Goal: Task Accomplishment & Management: Use online tool/utility

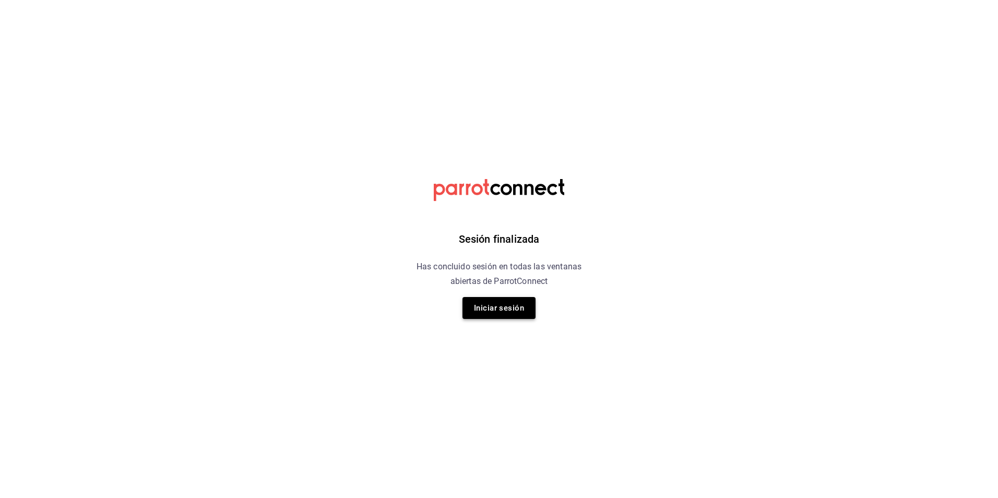
click at [505, 315] on button "Iniciar sesión" at bounding box center [499, 308] width 73 height 22
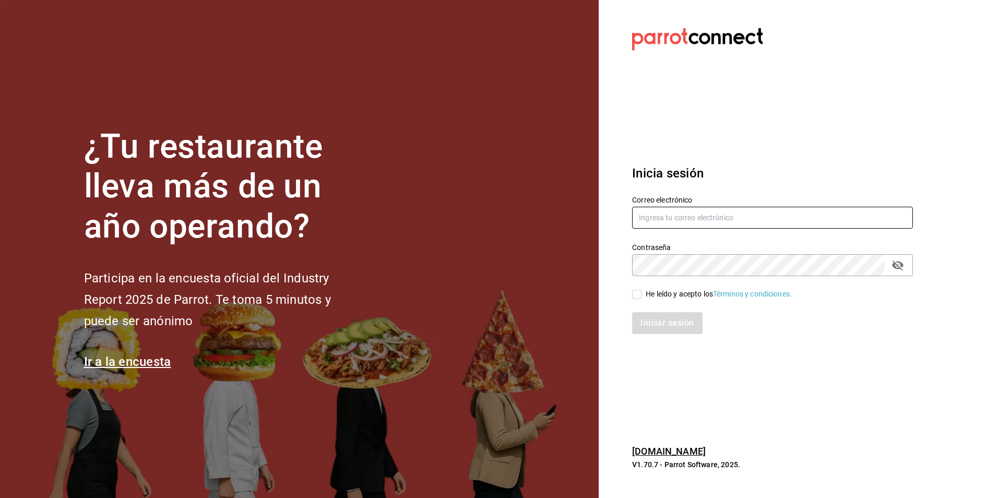
type input "aux.admon.sushizone@gmail.com"
click at [635, 292] on input "He leído y acepto los Términos y condiciones." at bounding box center [636, 294] width 9 height 9
checkbox input "true"
click at [645, 319] on button "Iniciar sesión" at bounding box center [667, 323] width 71 height 22
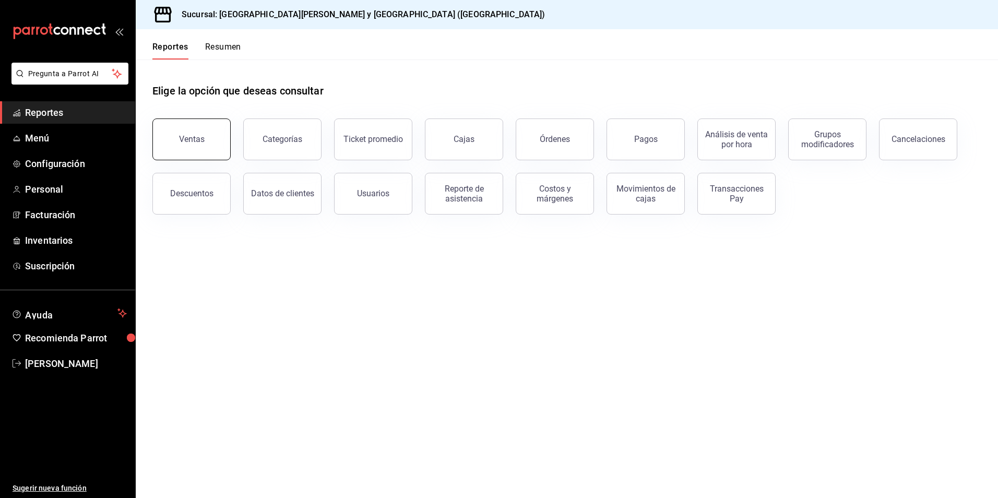
click at [191, 144] on button "Ventas" at bounding box center [191, 140] width 78 height 42
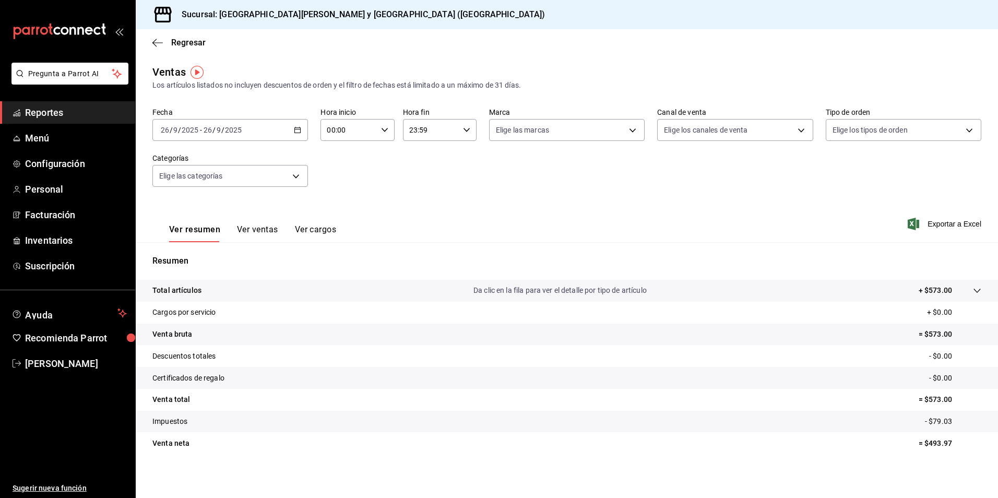
click at [298, 131] on icon "button" at bounding box center [297, 129] width 7 height 7
click at [198, 253] on span "Rango de fechas" at bounding box center [201, 255] width 81 height 11
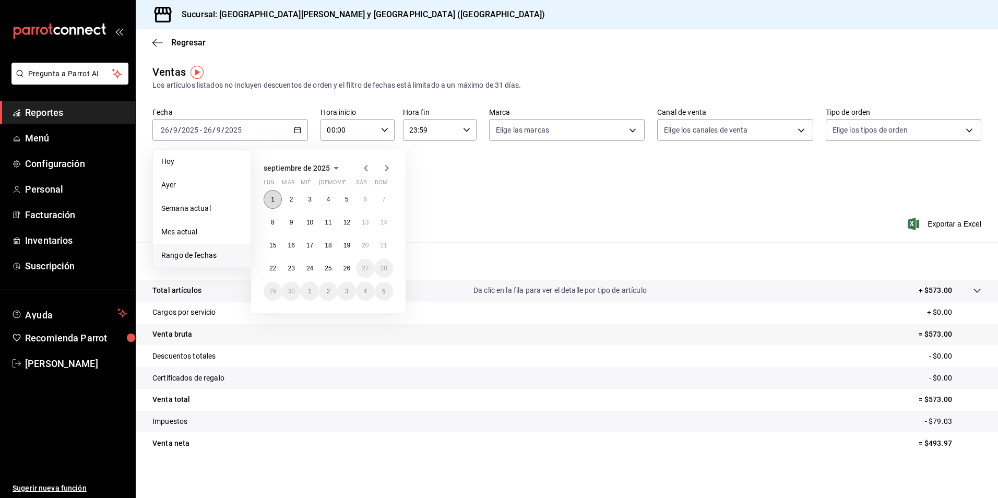
click at [277, 193] on button "1" at bounding box center [273, 199] width 18 height 19
click at [330, 273] on button "25" at bounding box center [328, 268] width 18 height 19
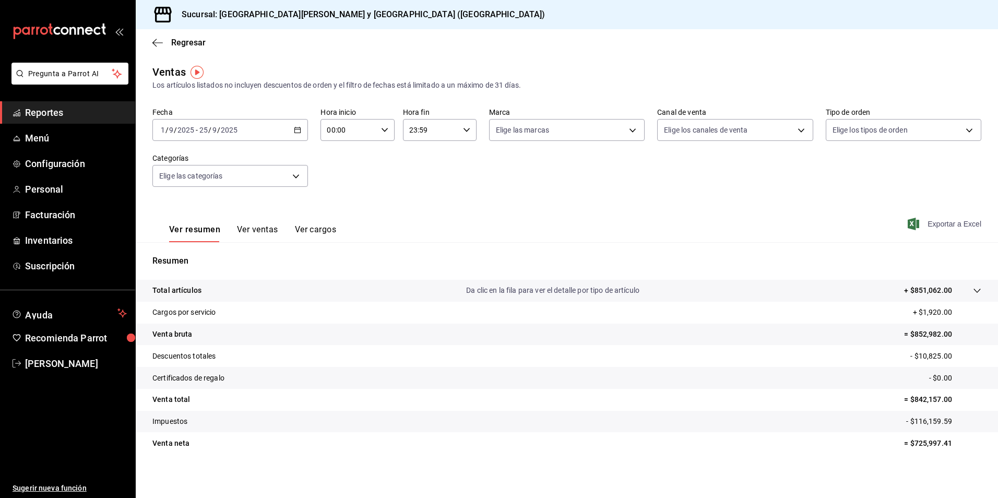
click at [944, 226] on span "Exportar a Excel" at bounding box center [946, 224] width 72 height 13
click at [292, 175] on body "Pregunta a Parrot AI Reportes Menú Configuración Personal Facturación Inventari…" at bounding box center [499, 249] width 998 height 498
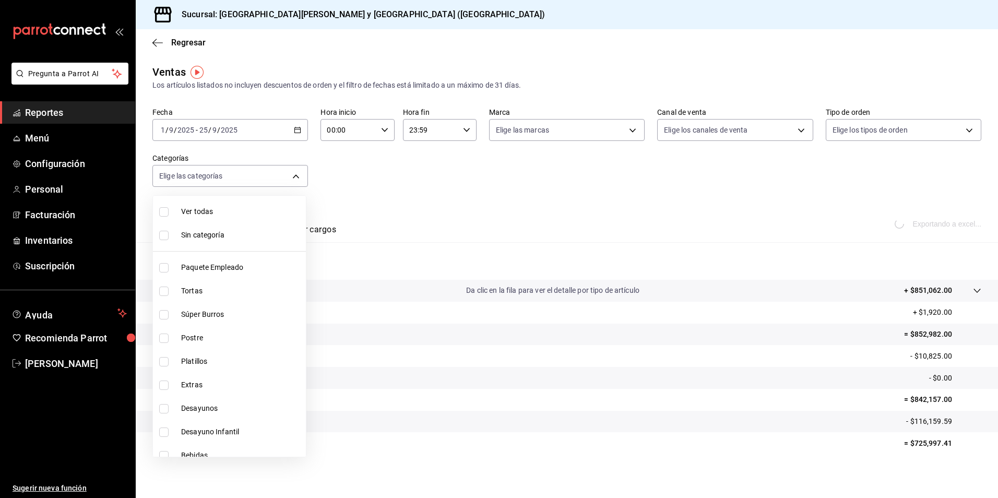
click at [197, 209] on span "Ver todas" at bounding box center [241, 211] width 121 height 11
type input "0a19e3f7-6db3-4e9b-8710-102e7e574910,4fa51ad7-8221-487a-ac2d-4ac10ddc9d36,c38e4…"
checkbox input "true"
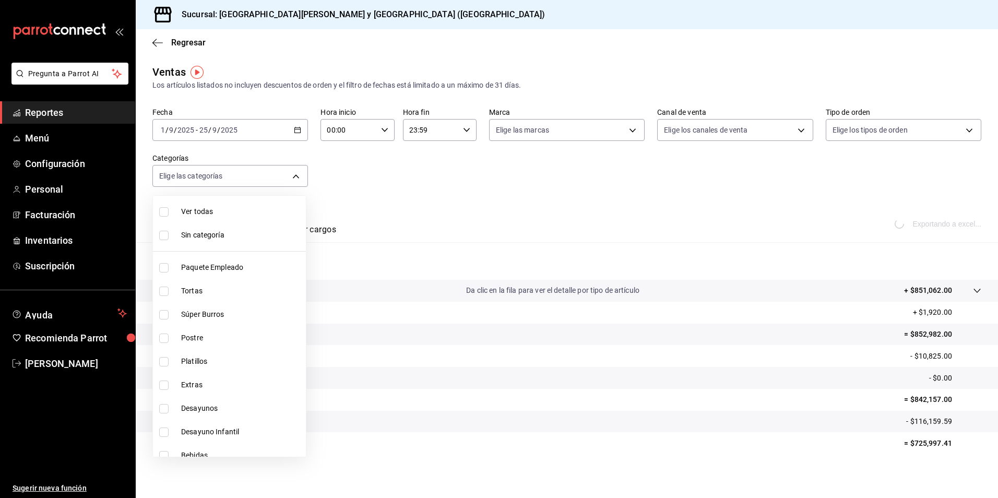
checkbox input "true"
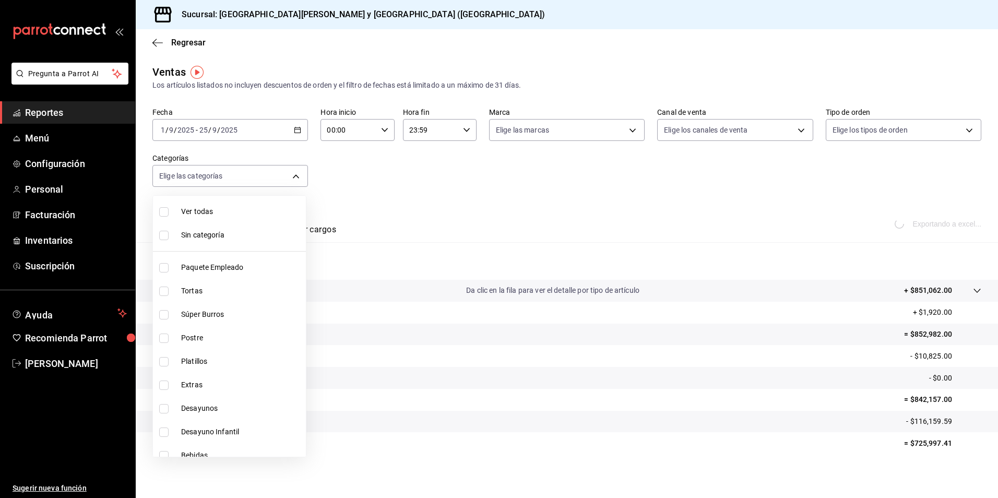
checkbox input "true"
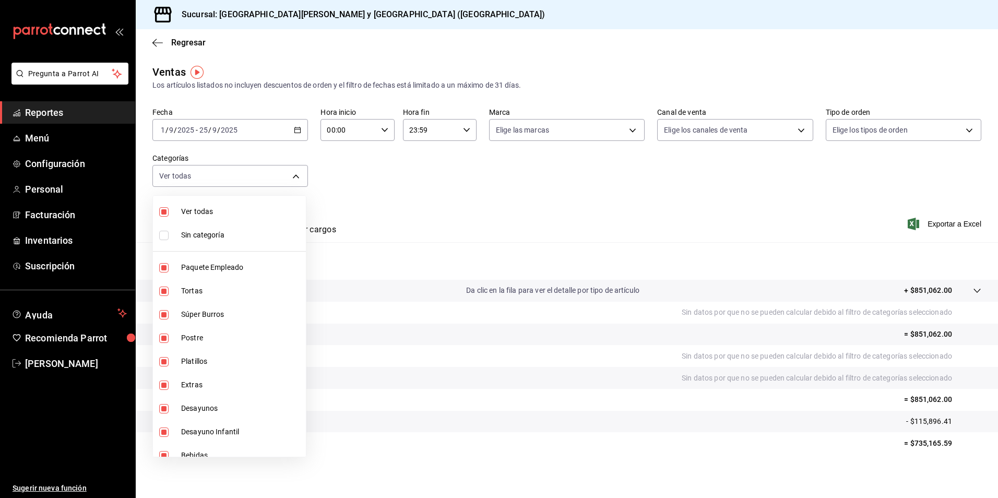
click at [581, 45] on div at bounding box center [499, 249] width 998 height 498
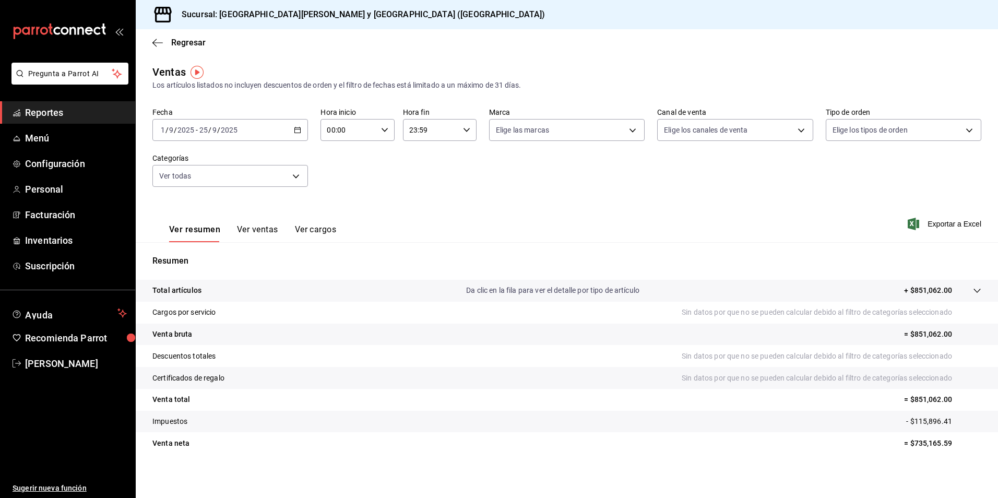
click at [150, 42] on div "Regresar" at bounding box center [567, 42] width 862 height 27
click at [155, 43] on icon "button" at bounding box center [157, 42] width 10 height 9
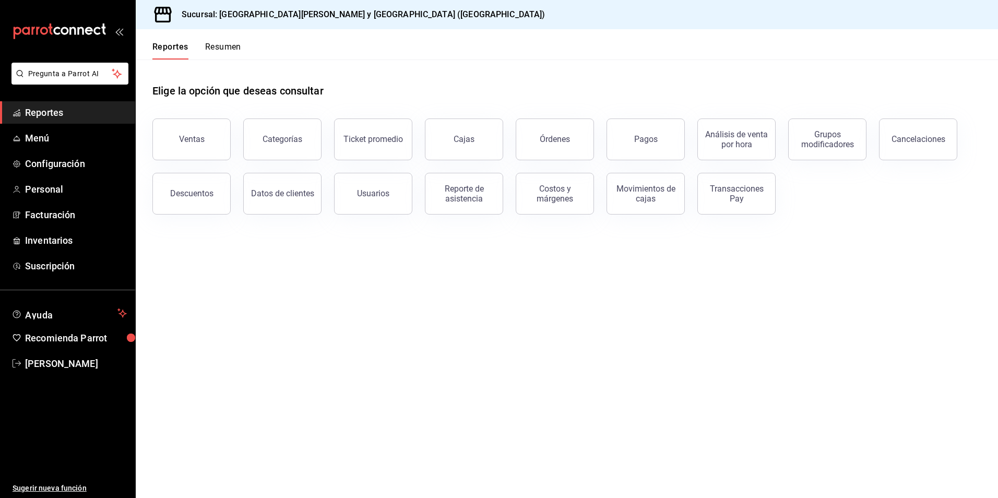
click at [156, 43] on button "Reportes" at bounding box center [170, 51] width 36 height 18
click at [57, 26] on icon "mailbox folders" at bounding box center [60, 31] width 94 height 16
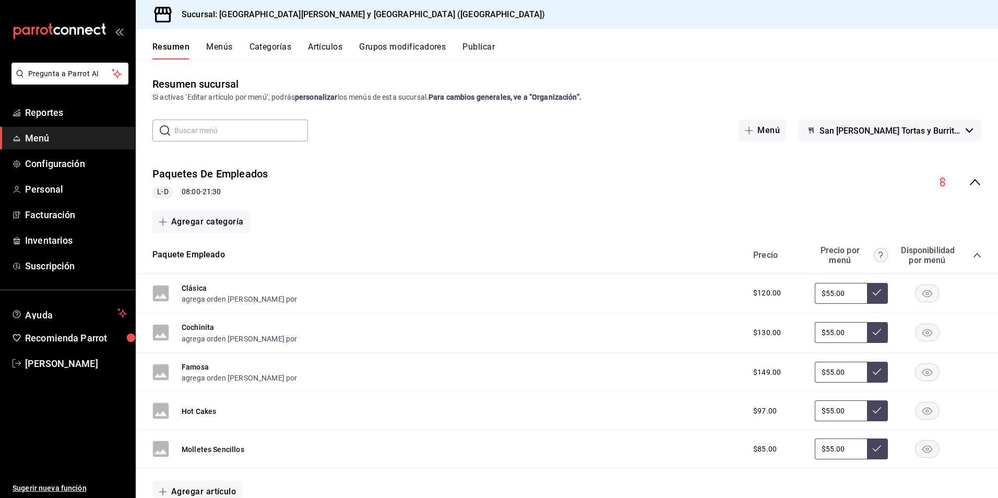
click at [150, 22] on div "Sucursal: [GEOGRAPHIC_DATA][PERSON_NAME] y [GEOGRAPHIC_DATA] ([GEOGRAPHIC_DATA])" at bounding box center [347, 14] width 406 height 29
click at [69, 107] on span "Reportes" at bounding box center [76, 112] width 102 height 14
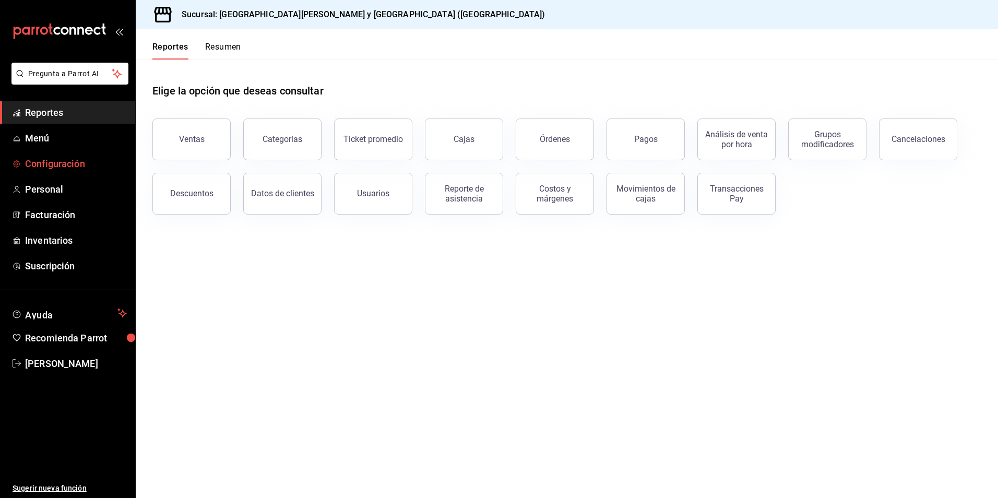
click at [26, 161] on span "Configuración" at bounding box center [76, 164] width 102 height 14
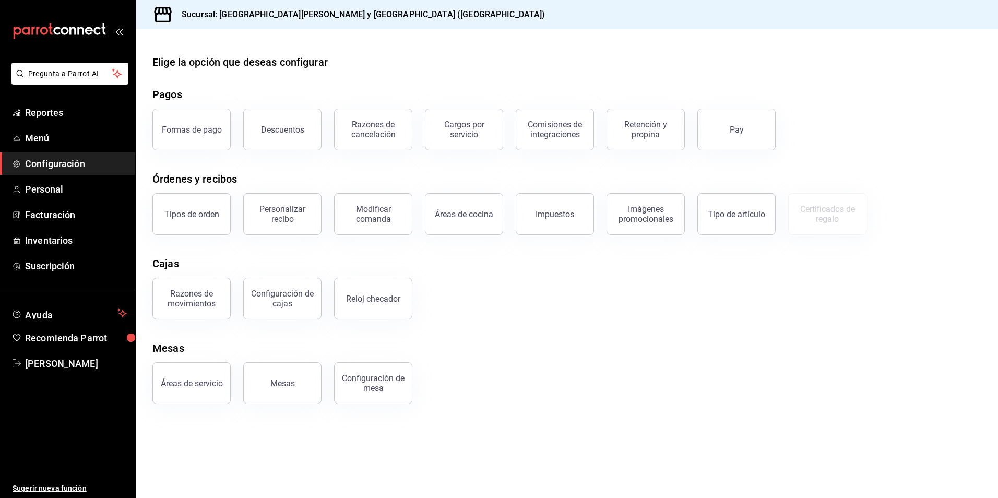
click at [200, 425] on main "Elige la opción que deseas configurar Pagos Formas de pago Descuentos Razones d…" at bounding box center [567, 263] width 862 height 469
click at [122, 25] on div "mailbox folders" at bounding box center [67, 31] width 135 height 63
click at [116, 31] on icon "open_drawer_menu" at bounding box center [119, 31] width 8 height 8
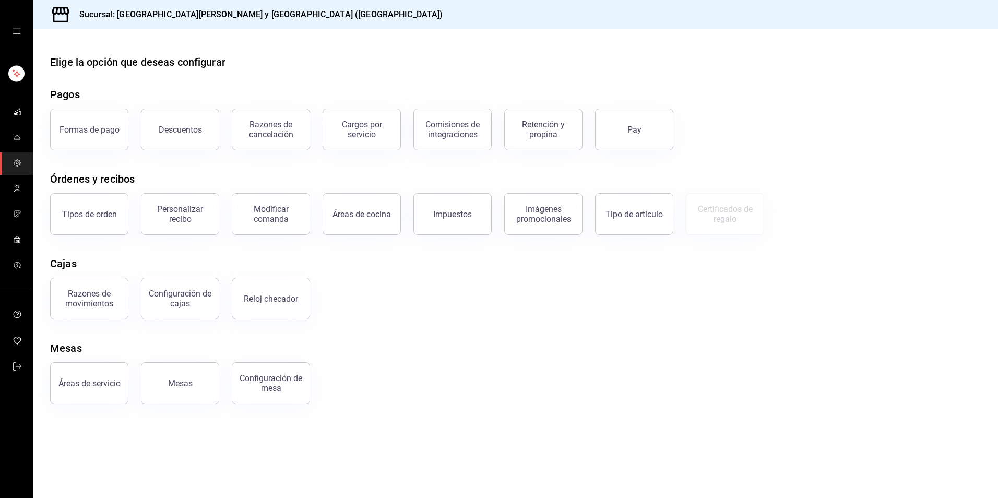
click at [57, 11] on icon at bounding box center [60, 15] width 17 height 16
click at [13, 367] on icon "mailbox folders" at bounding box center [17, 366] width 8 height 8
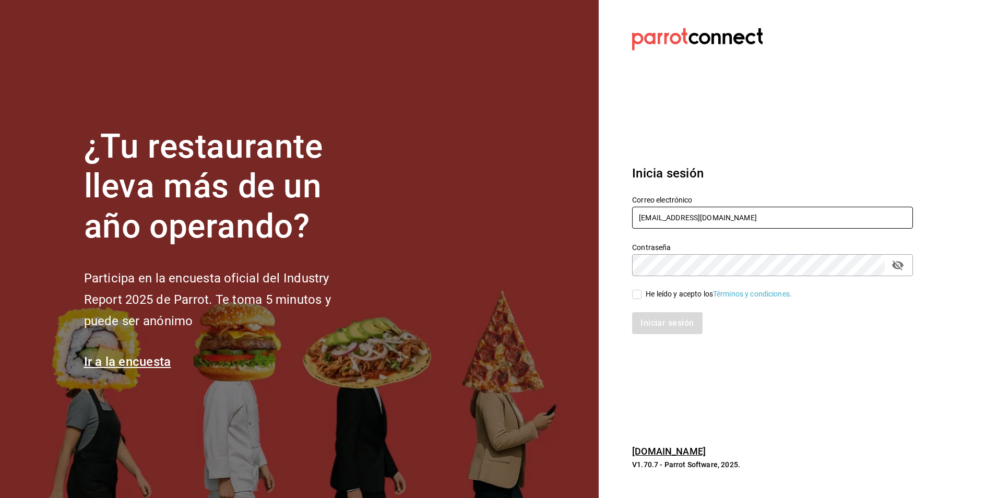
click at [785, 214] on input "aux.admon.sushizone@gmail.com" at bounding box center [772, 218] width 281 height 22
type input "nominaswinezone@gmail.com"
click at [642, 291] on span "He leído y acepto los Términos y condiciones." at bounding box center [717, 294] width 150 height 11
click at [642, 291] on input "He leído y acepto los Términos y condiciones." at bounding box center [636, 294] width 9 height 9
checkbox input "true"
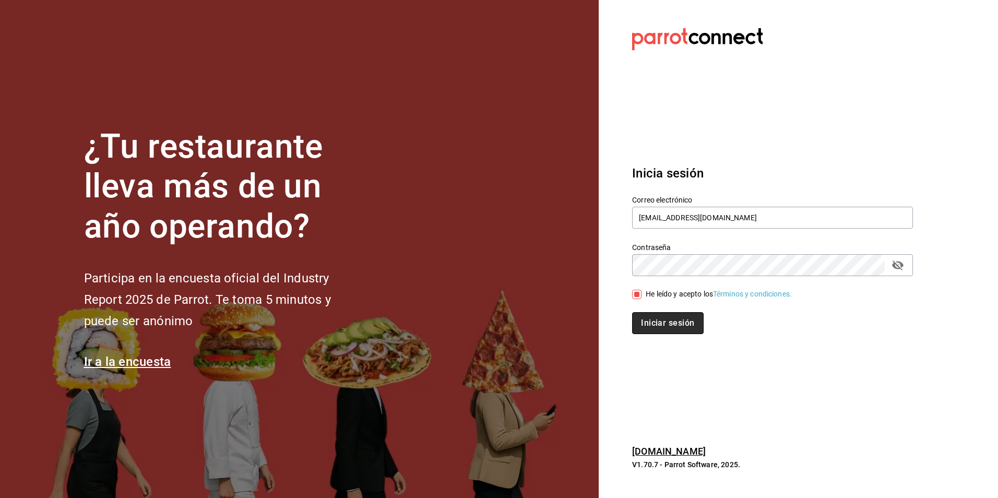
click at [642, 321] on button "Iniciar sesión" at bounding box center [667, 323] width 71 height 22
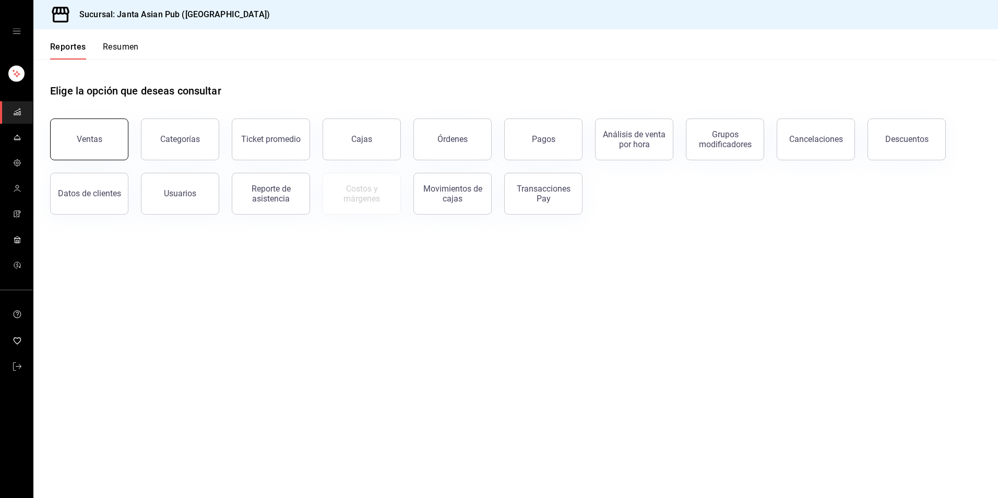
click at [103, 156] on button "Ventas" at bounding box center [89, 140] width 78 height 42
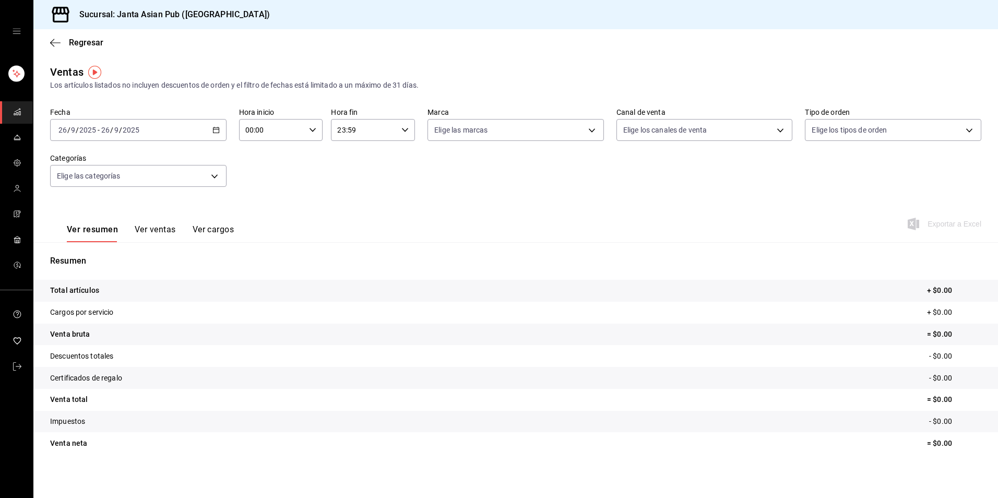
click at [216, 126] on div "2025-09-26 26 / 9 / 2025 - 2025-09-26 26 / 9 / 2025" at bounding box center [138, 130] width 176 height 22
click at [75, 257] on span "Rango de fechas" at bounding box center [99, 255] width 81 height 11
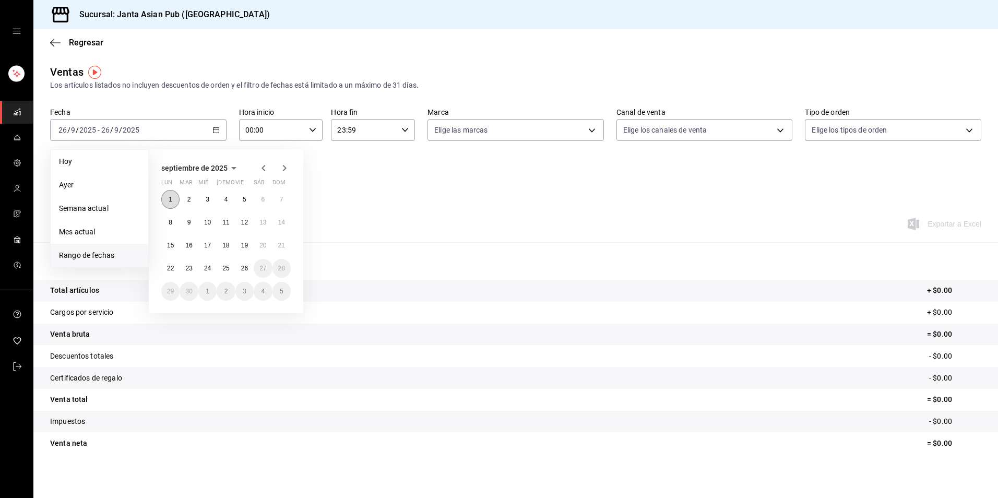
click at [170, 199] on abbr "1" at bounding box center [171, 199] width 4 height 7
click at [233, 274] on button "25" at bounding box center [226, 268] width 18 height 19
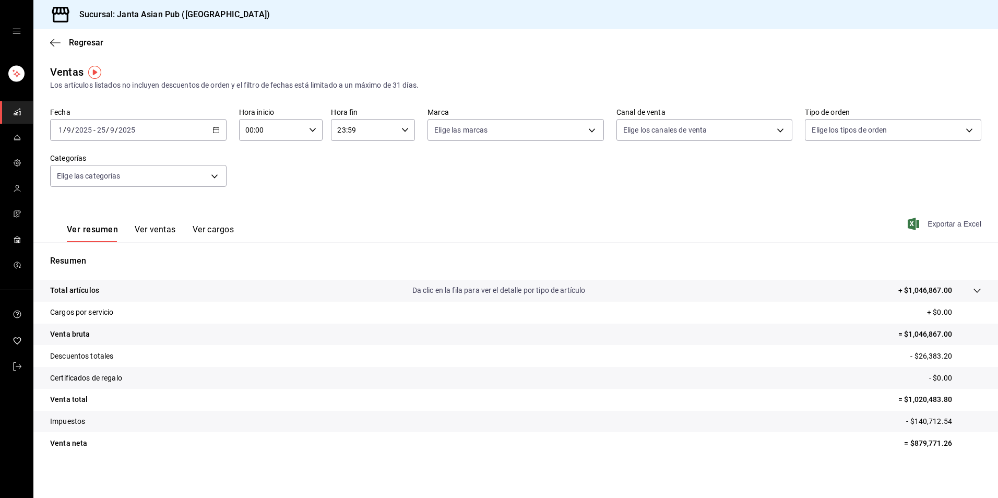
click at [938, 229] on span "Exportar a Excel" at bounding box center [946, 224] width 72 height 13
click at [677, 43] on div "Regresar" at bounding box center [515, 42] width 965 height 27
click at [213, 179] on body "Sucursal: Janta Asian Pub (La Paz) Regresar Ventas Los artículos listados no in…" at bounding box center [499, 249] width 998 height 498
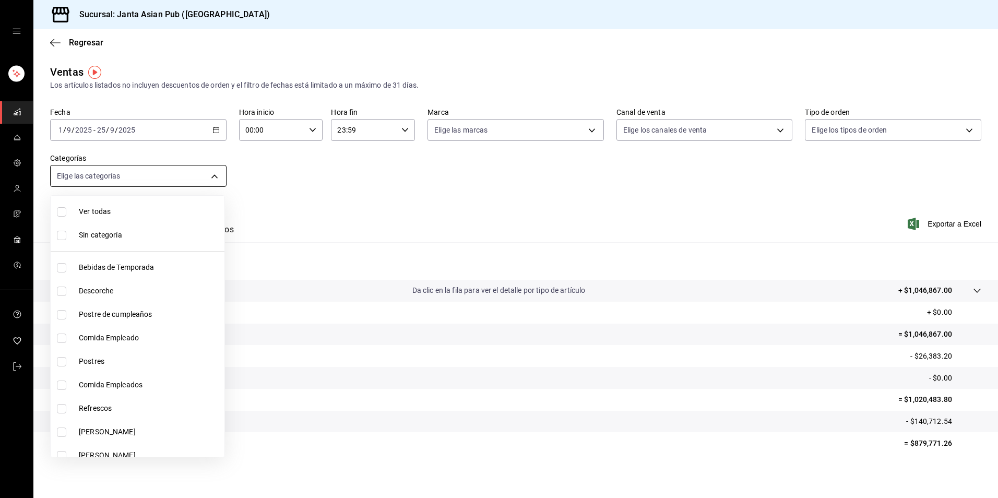
click at [213, 179] on div at bounding box center [499, 249] width 998 height 498
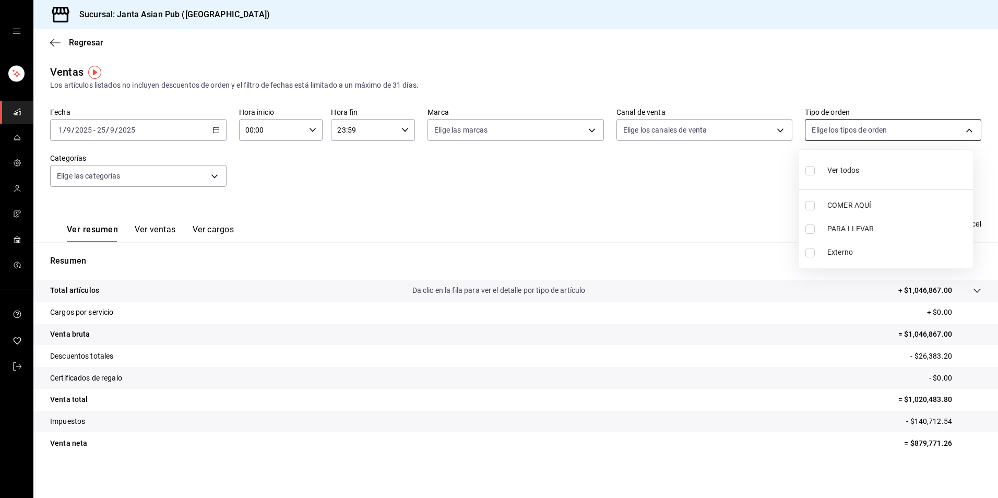
click at [961, 127] on body "Sucursal: Janta Asian Pub (La Paz) Regresar Ventas Los artículos listados no in…" at bounding box center [499, 249] width 998 height 498
click at [961, 127] on div at bounding box center [499, 249] width 998 height 498
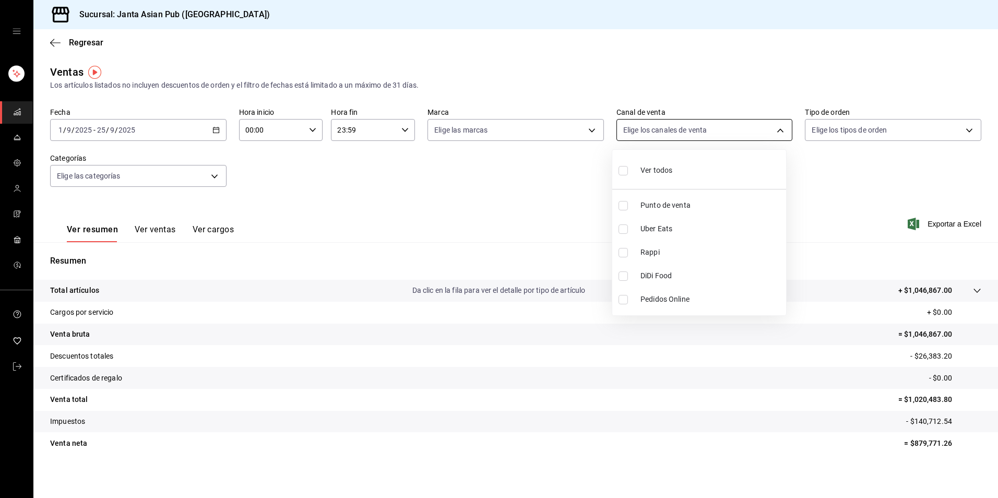
click at [773, 127] on body "Sucursal: Janta Asian Pub (La Paz) Regresar Ventas Los artículos listados no in…" at bounding box center [499, 249] width 998 height 498
click at [672, 38] on div at bounding box center [499, 249] width 998 height 498
click at [20, 33] on icon "open drawer" at bounding box center [17, 31] width 8 height 5
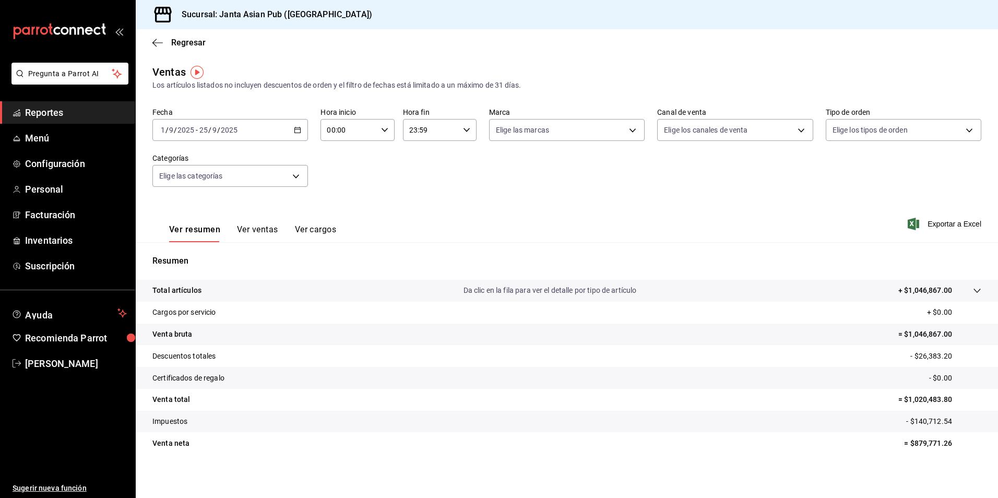
click at [122, 35] on icon "open_drawer_menu" at bounding box center [121, 32] width 5 height 8
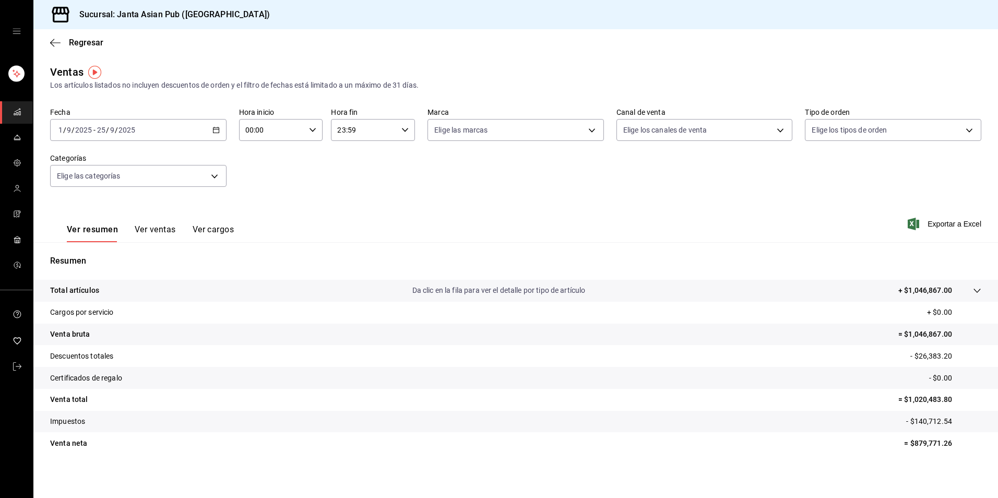
click at [18, 32] on icon "open drawer" at bounding box center [17, 31] width 8 height 8
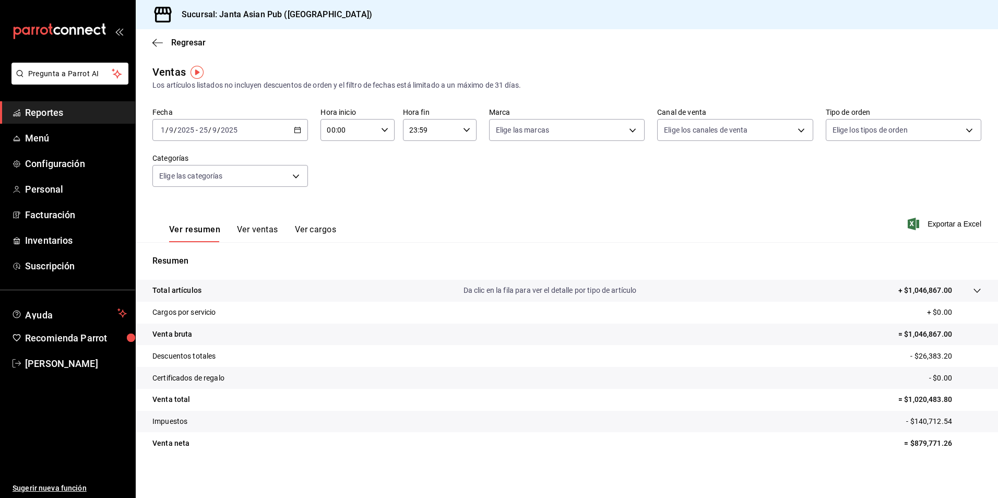
click at [120, 29] on icon "open_drawer_menu" at bounding box center [119, 31] width 8 height 8
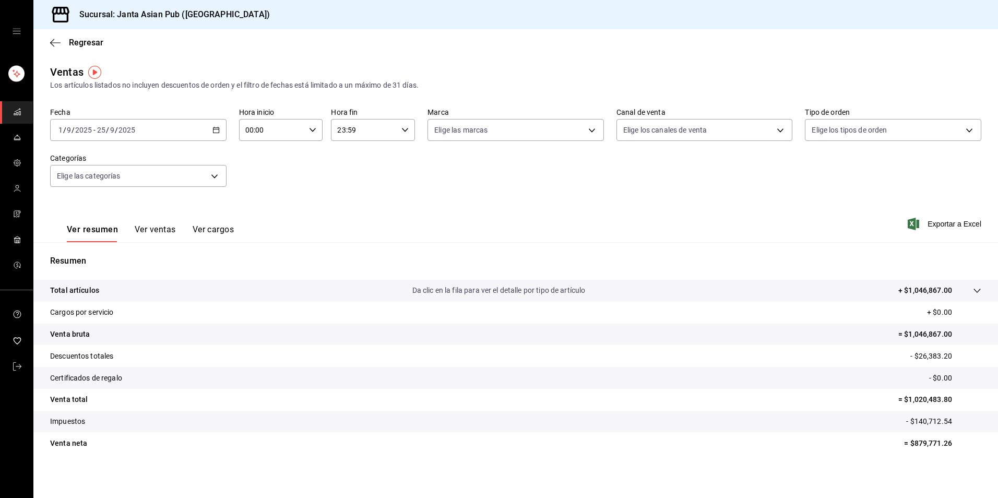
click at [111, 16] on h3 "Sucursal: Janta Asian Pub (La Paz)" at bounding box center [170, 14] width 199 height 13
click at [14, 75] on rect "mailbox folders" at bounding box center [16, 74] width 16 height 16
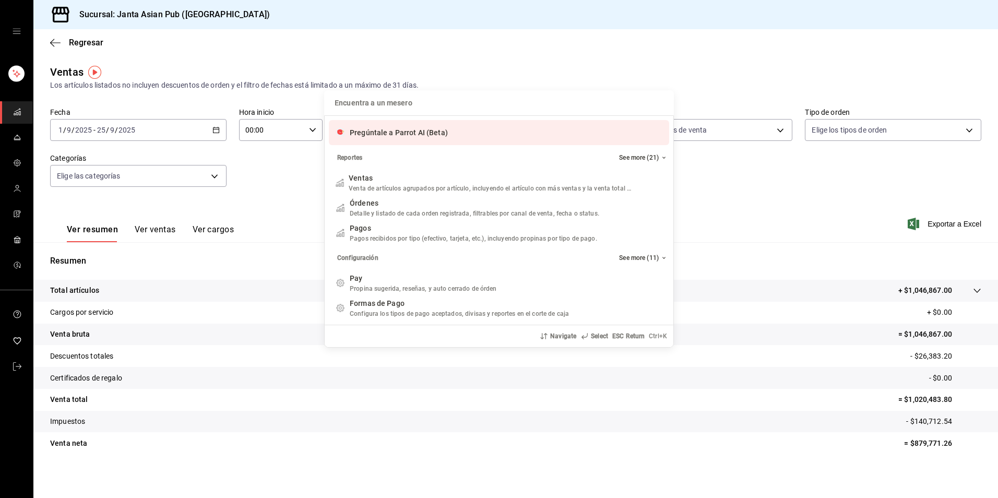
click at [18, 138] on div "Encuentra a un mesero Encuentra a un mesero Pregúntale a Parrot AI (Beta) Repor…" at bounding box center [499, 249] width 998 height 498
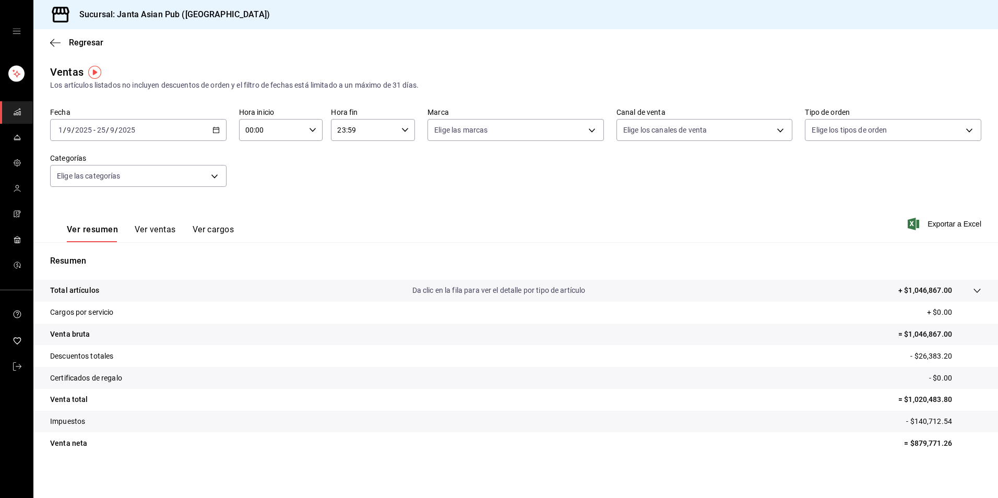
click at [18, 35] on icon "open drawer" at bounding box center [17, 31] width 8 height 8
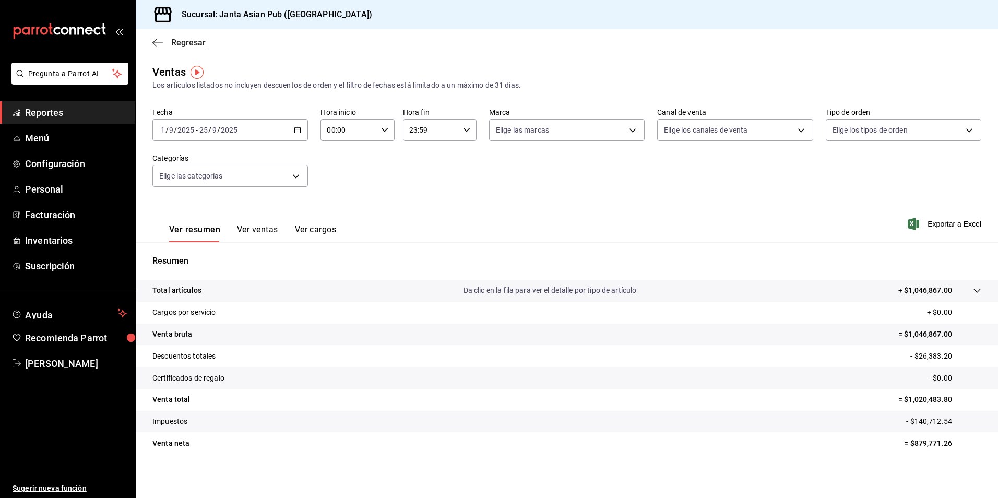
click at [158, 40] on icon "button" at bounding box center [157, 42] width 10 height 9
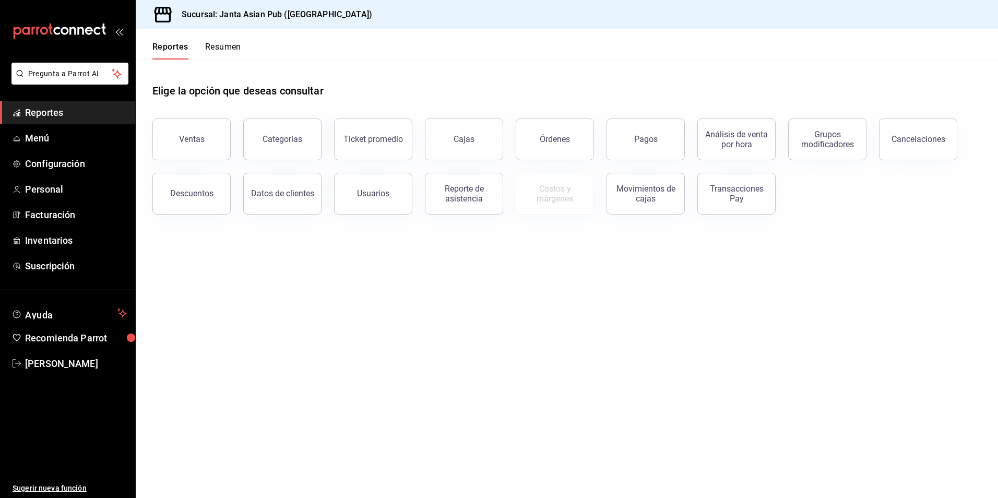
click at [210, 46] on button "Resumen" at bounding box center [223, 51] width 36 height 18
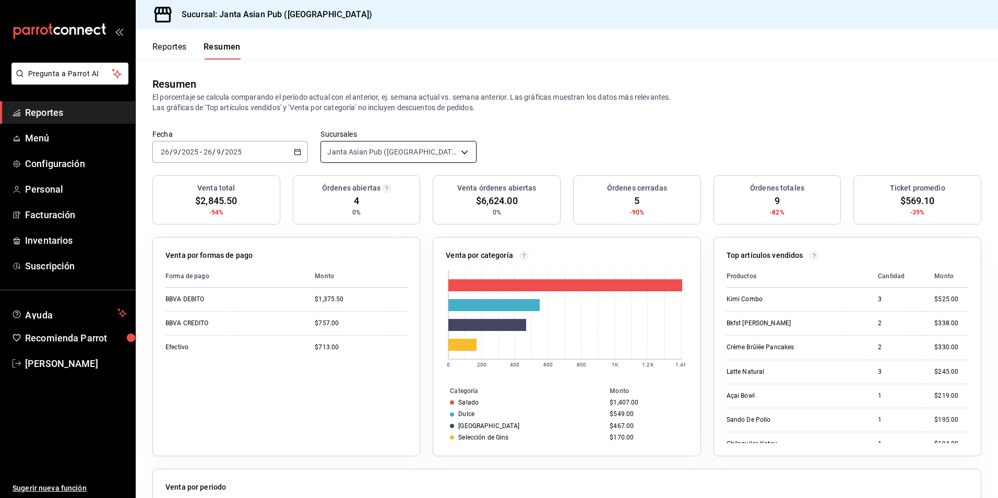
click at [461, 151] on body "Pregunta a Parrot AI Reportes Menú Configuración Personal Facturación Inventari…" at bounding box center [499, 249] width 998 height 498
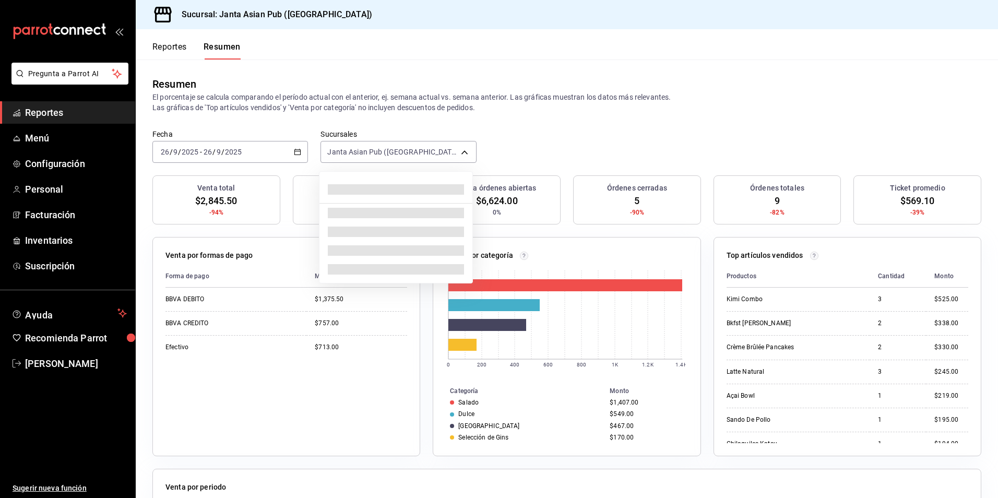
click at [526, 146] on div at bounding box center [499, 249] width 998 height 498
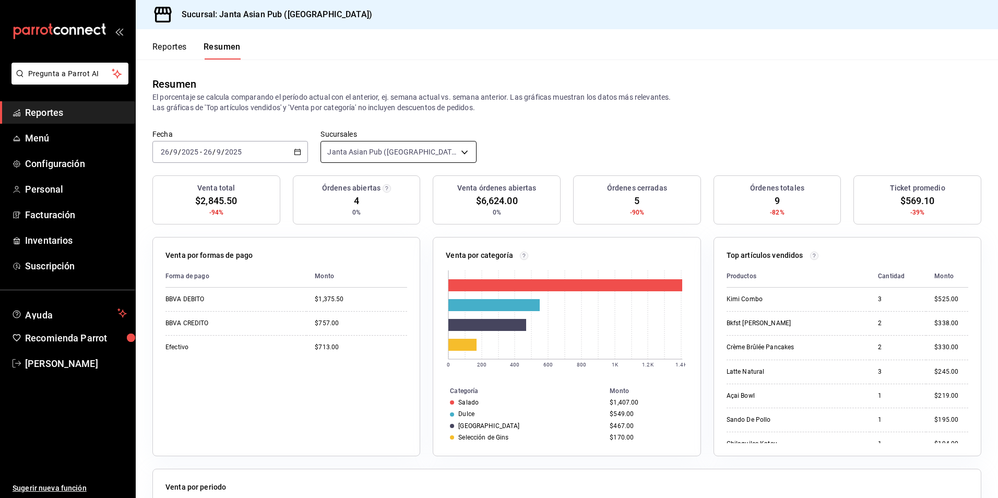
click at [458, 150] on body "Pregunta a Parrot AI Reportes Menú Configuración Personal Facturación Inventari…" at bounding box center [499, 249] width 998 height 498
click at [460, 153] on div at bounding box center [499, 249] width 998 height 498
click at [43, 169] on span "Configuración" at bounding box center [76, 164] width 102 height 14
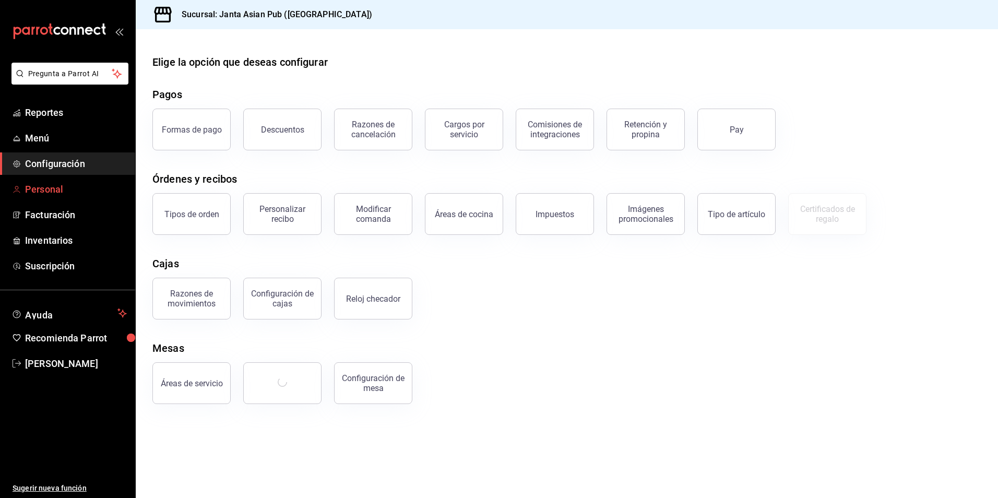
click at [60, 190] on span "Personal" at bounding box center [76, 189] width 102 height 14
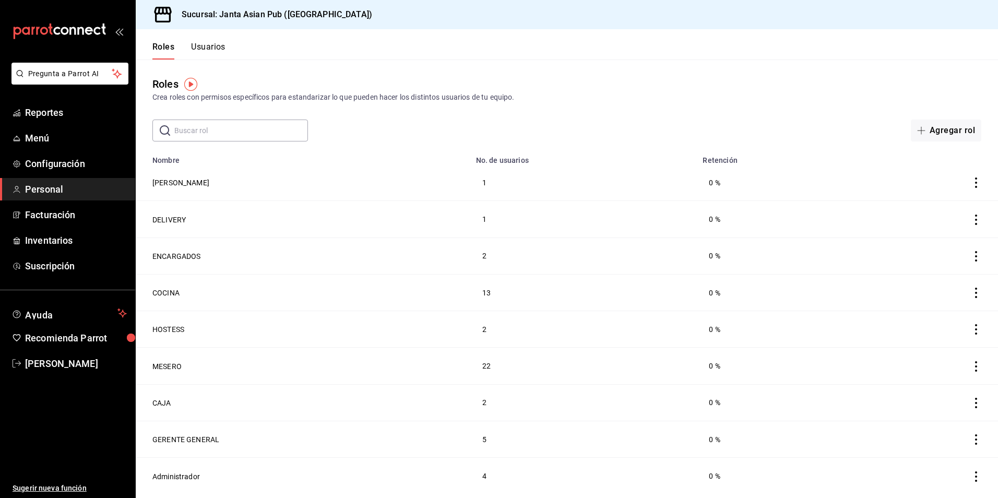
click at [72, 428] on ul "Sugerir nueva función" at bounding box center [67, 437] width 135 height 124
click at [32, 144] on span "Menú" at bounding box center [76, 138] width 102 height 14
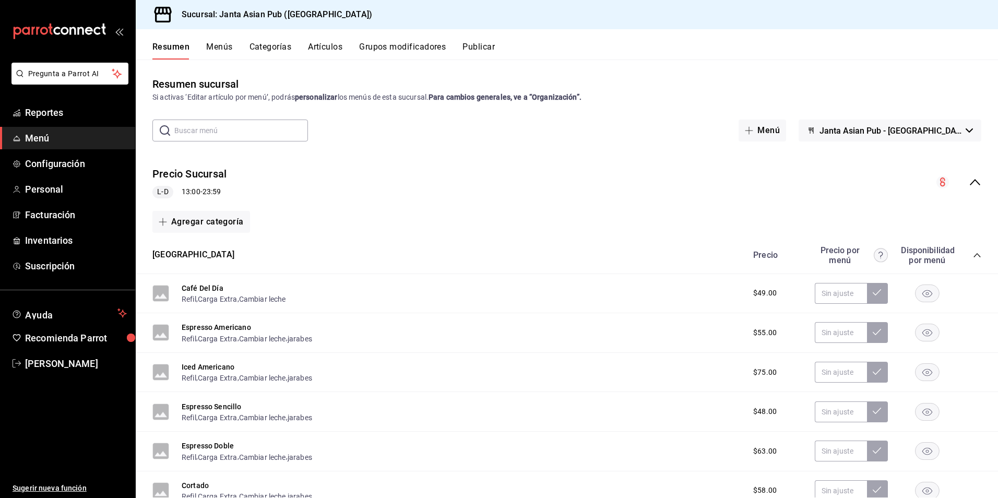
click at [965, 133] on button "Janta Asian Pub - La Paz" at bounding box center [890, 131] width 183 height 22
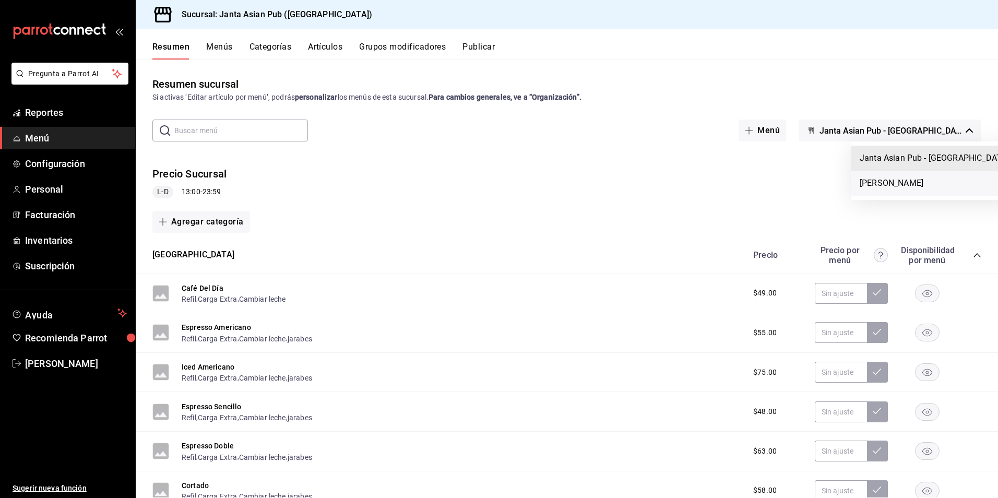
click at [869, 182] on li "Kimi Brunch" at bounding box center [935, 183] width 166 height 25
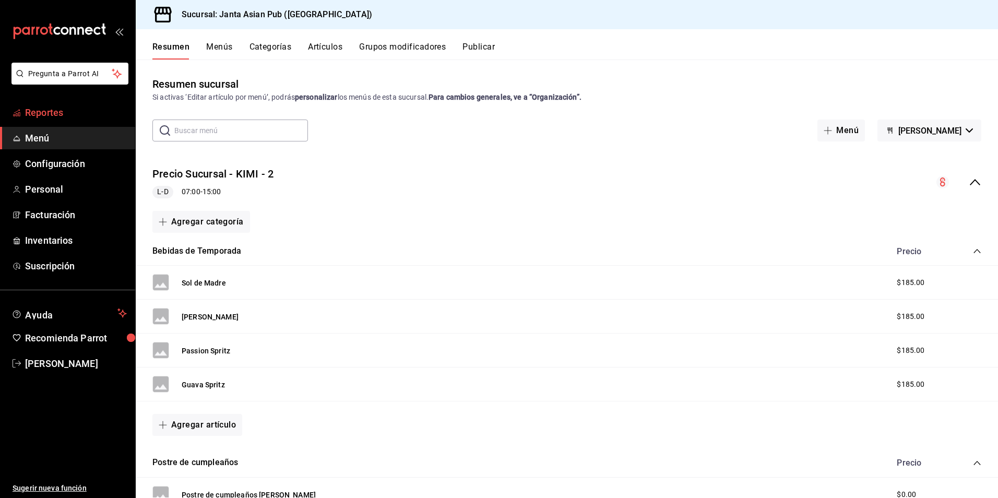
click at [74, 110] on span "Reportes" at bounding box center [76, 112] width 102 height 14
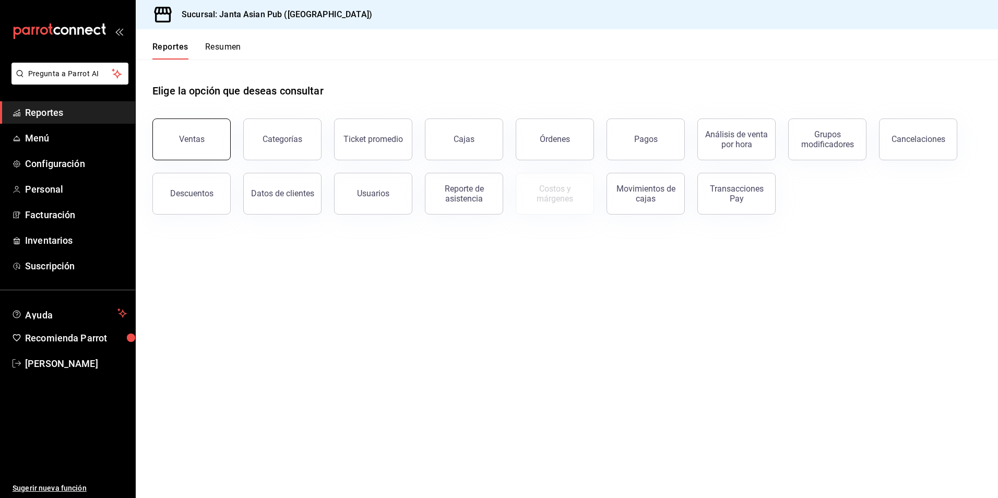
click at [174, 152] on button "Ventas" at bounding box center [191, 140] width 78 height 42
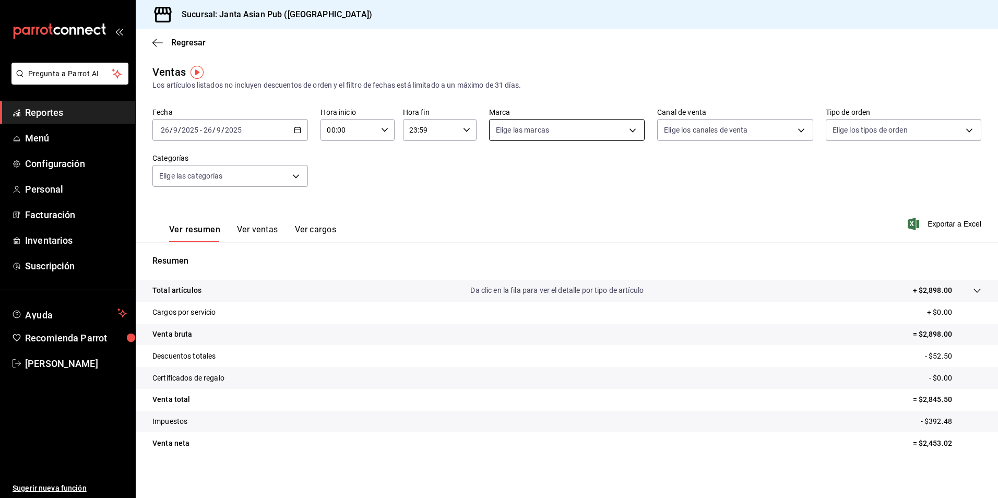
click at [627, 128] on body "Pregunta a Parrot AI Reportes Menú Configuración Personal Facturación Inventari…" at bounding box center [499, 249] width 998 height 498
click at [533, 226] on span "Kimi Brunch" at bounding box center [581, 228] width 132 height 11
type input "be46397b-311f-4062-b626-5c189c252b46"
checkbox input "true"
click at [294, 127] on div at bounding box center [499, 249] width 998 height 498
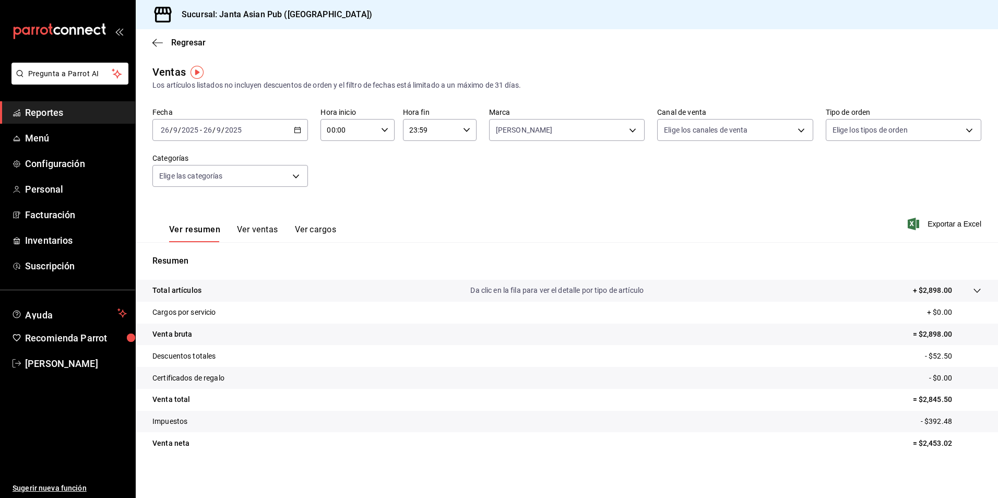
click at [294, 135] on div "2025-09-26 26 / 9 / 2025 - 2025-09-26 26 / 9 / 2025" at bounding box center [230, 130] width 156 height 22
click at [200, 250] on span "Rango de fechas" at bounding box center [201, 255] width 81 height 11
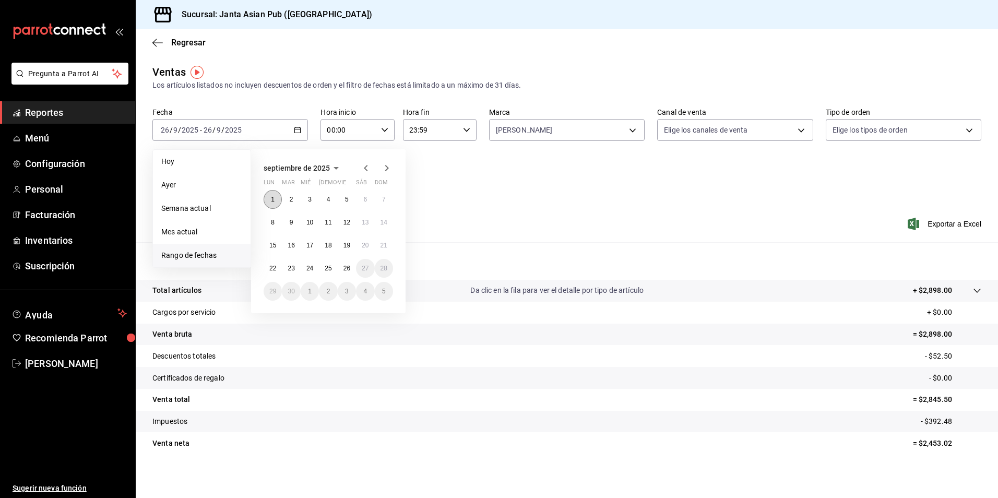
click at [266, 200] on button "1" at bounding box center [273, 199] width 18 height 19
click at [328, 268] on abbr "25" at bounding box center [328, 268] width 7 height 7
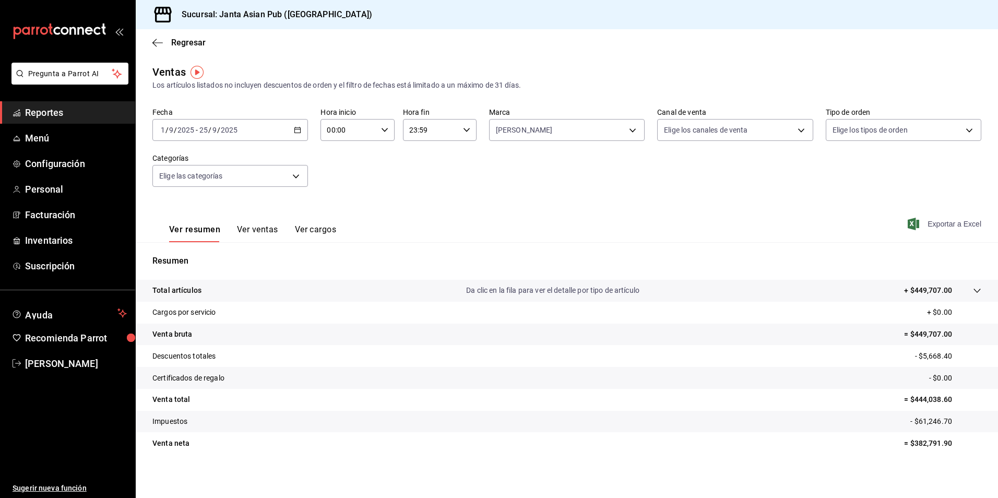
click at [932, 224] on span "Exportar a Excel" at bounding box center [946, 224] width 72 height 13
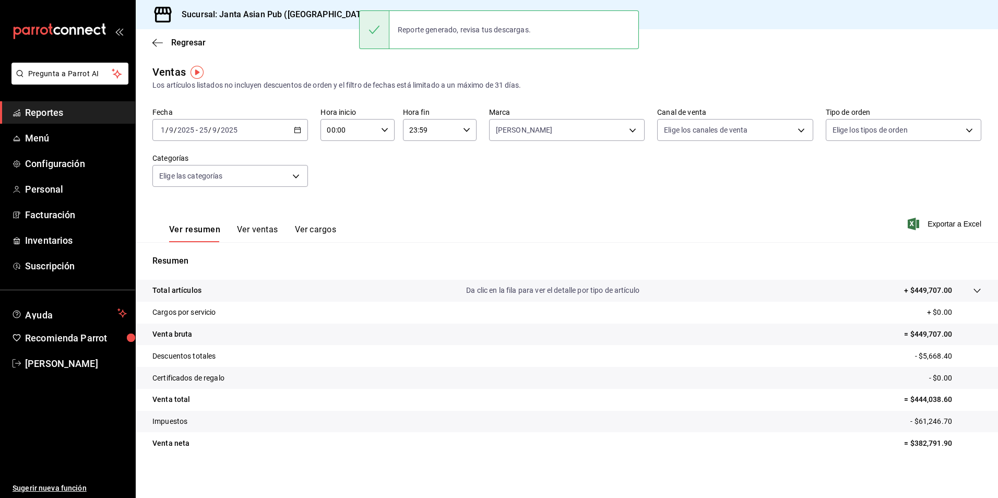
click at [723, 166] on div "Fecha 2025-09-01 1 / 9 / 2025 - 2025-09-25 25 / 9 / 2025 Hora inicio 00:00 Hora…" at bounding box center [566, 154] width 829 height 92
click at [632, 131] on body "Pregunta a Parrot AI Reportes Menú Configuración Personal Facturación Inventari…" at bounding box center [499, 249] width 998 height 498
click at [550, 212] on li "Janta Asian Pub - La Paz" at bounding box center [569, 205] width 164 height 23
type input "be46397b-311f-4062-b626-5c189c252b46,1db30118-5670-46c3-9d09-b77bd7bb8fe6"
checkbox input "true"
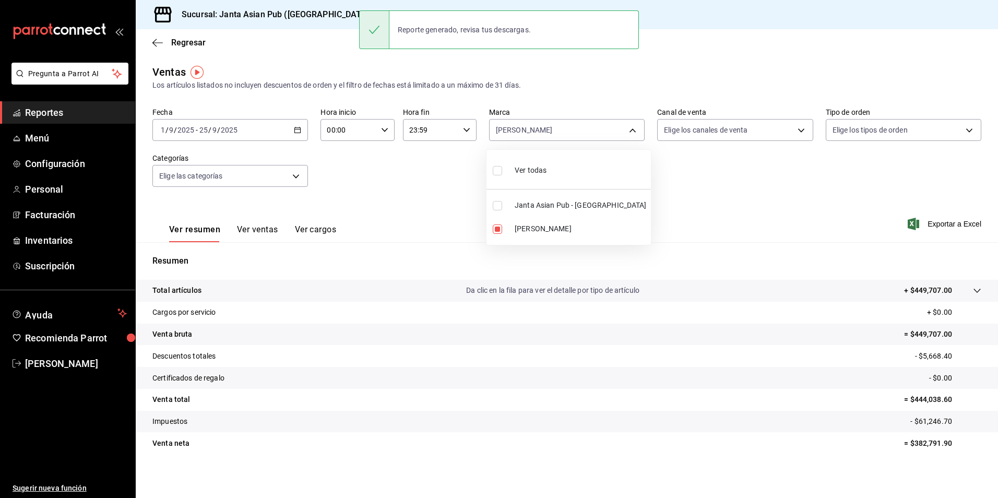
checkbox input "true"
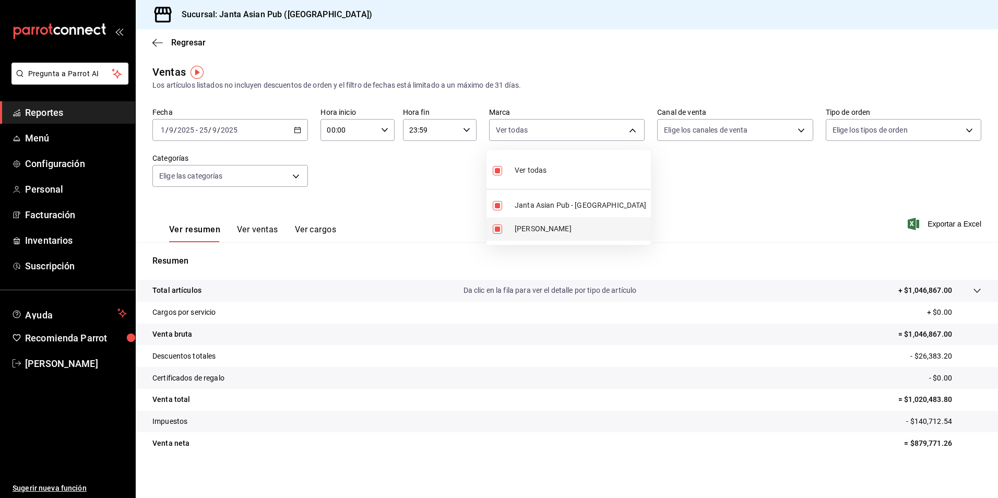
click at [526, 231] on span "Kimi Brunch" at bounding box center [581, 228] width 132 height 11
type input "1db30118-5670-46c3-9d09-b77bd7bb8fe6"
checkbox input "false"
click at [299, 129] on div at bounding box center [499, 249] width 998 height 498
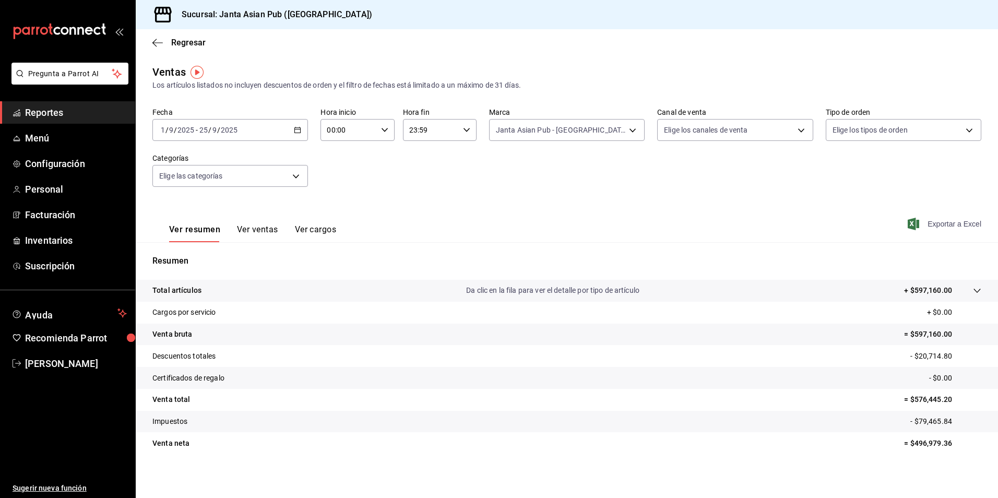
click at [935, 226] on span "Exportar a Excel" at bounding box center [946, 224] width 72 height 13
drag, startPoint x: 950, startPoint y: 443, endPoint x: 902, endPoint y: 446, distance: 47.6
click at [904, 446] on p "= $496,979.36" at bounding box center [942, 443] width 77 height 11
copy p "$496,979.36"
click at [631, 132] on body "Pregunta a Parrot AI Reportes Menú Configuración Personal Facturación Inventari…" at bounding box center [499, 249] width 998 height 498
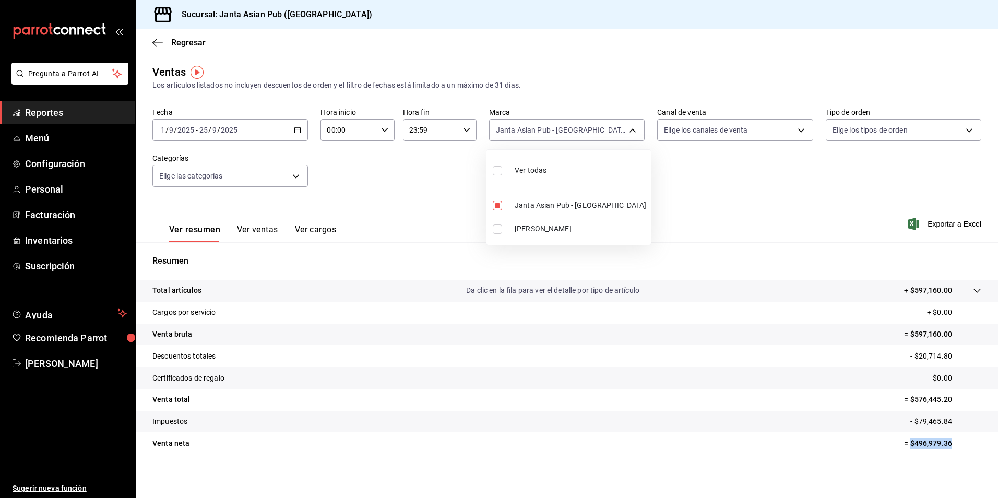
click at [499, 229] on input "checkbox" at bounding box center [497, 228] width 9 height 9
checkbox input "true"
type input "1db30118-5670-46c3-9d09-b77bd7bb8fe6,be46397b-311f-4062-b626-5c189c252b46"
checkbox input "true"
click at [499, 229] on input "checkbox" at bounding box center [497, 228] width 9 height 9
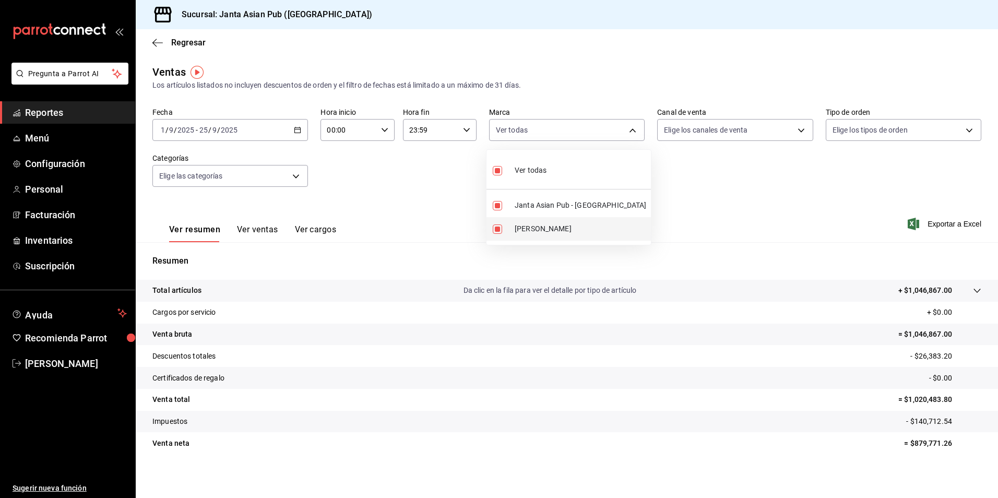
checkbox input "false"
type input "1db30118-5670-46c3-9d09-b77bd7bb8fe6"
checkbox input "false"
click at [157, 45] on div at bounding box center [499, 249] width 998 height 498
